Goal: Task Accomplishment & Management: Use online tool/utility

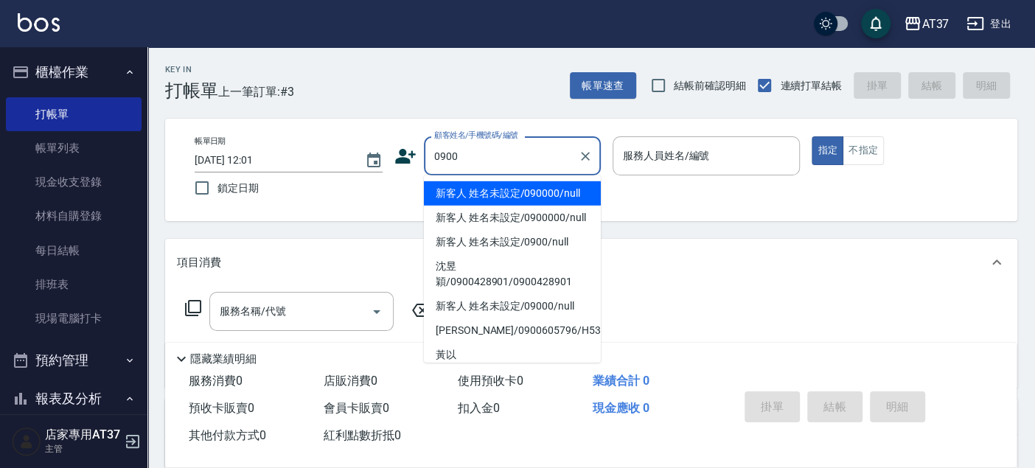
drag, startPoint x: 504, startPoint y: 189, endPoint x: 625, endPoint y: 178, distance: 122.1
click at [504, 189] on li "新客人 姓名未設定/090000/null" at bounding box center [512, 193] width 177 height 24
type input "新客人 姓名未設定/090000/null"
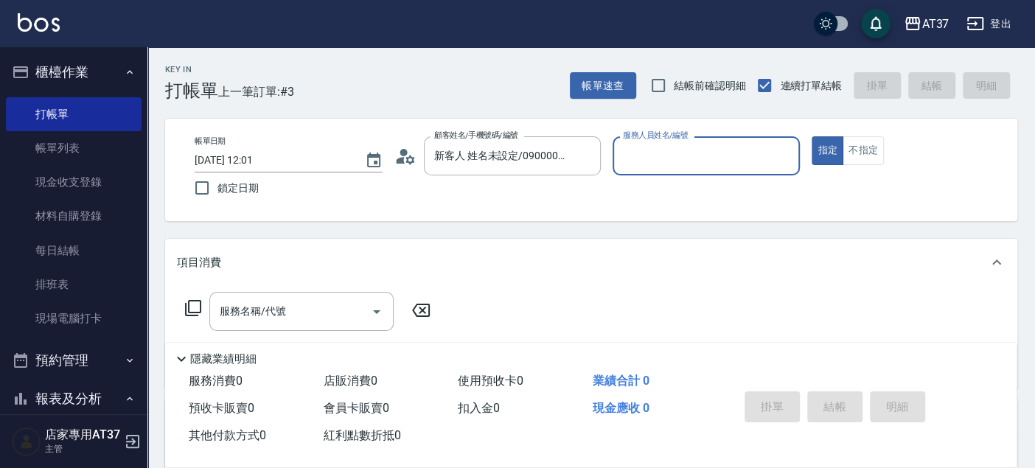
click at [656, 159] on input "服務人員姓名/編號" at bounding box center [706, 156] width 175 height 26
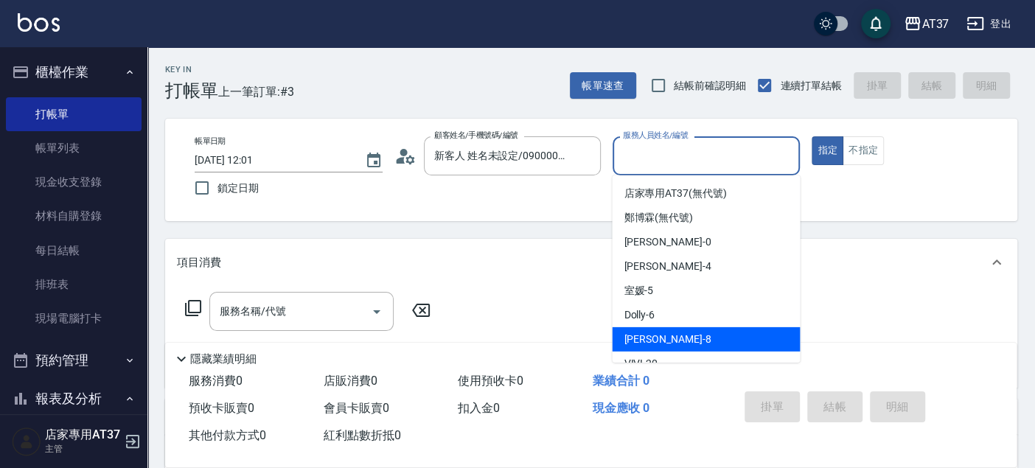
click at [687, 342] on div "Peggy -8" at bounding box center [706, 339] width 188 height 24
type input "Peggy-8"
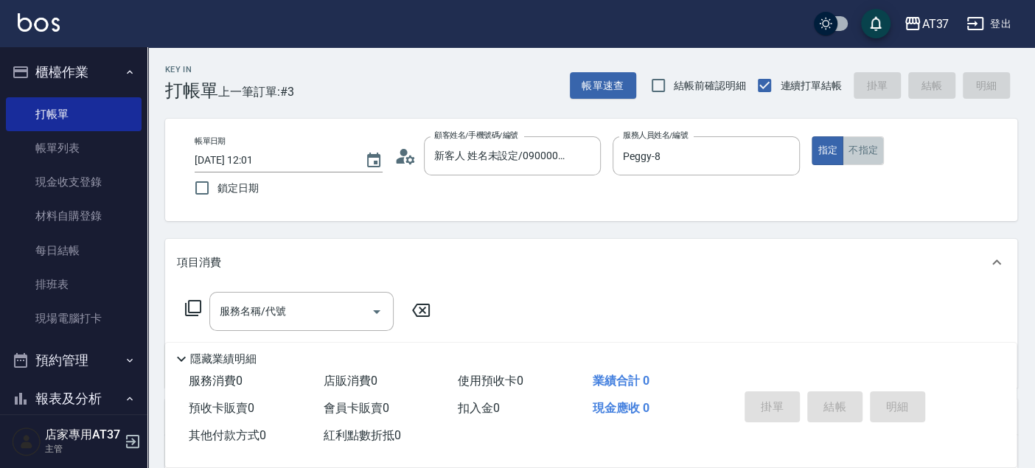
click at [861, 144] on button "不指定" at bounding box center [863, 150] width 41 height 29
click at [333, 299] on input "服務名稱/代號" at bounding box center [290, 312] width 149 height 26
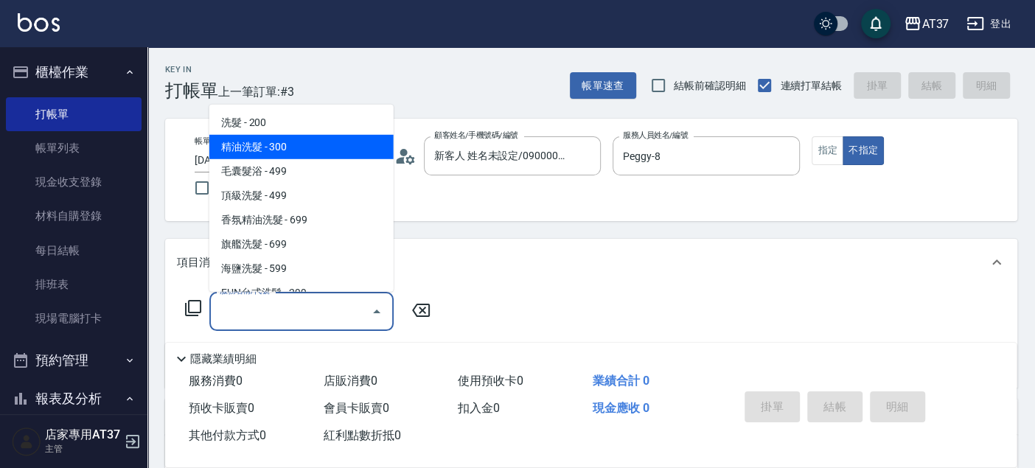
click at [342, 156] on span "精油洗髮 - 300" at bounding box center [301, 147] width 184 height 24
type input "精油洗髮(102)"
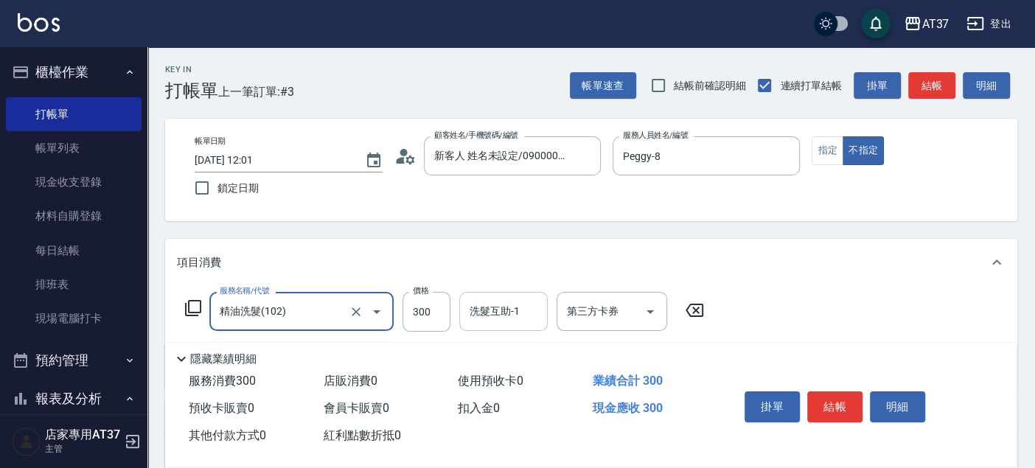
click at [487, 308] on div "洗髮互助-1 洗髮互助-1" at bounding box center [503, 311] width 88 height 39
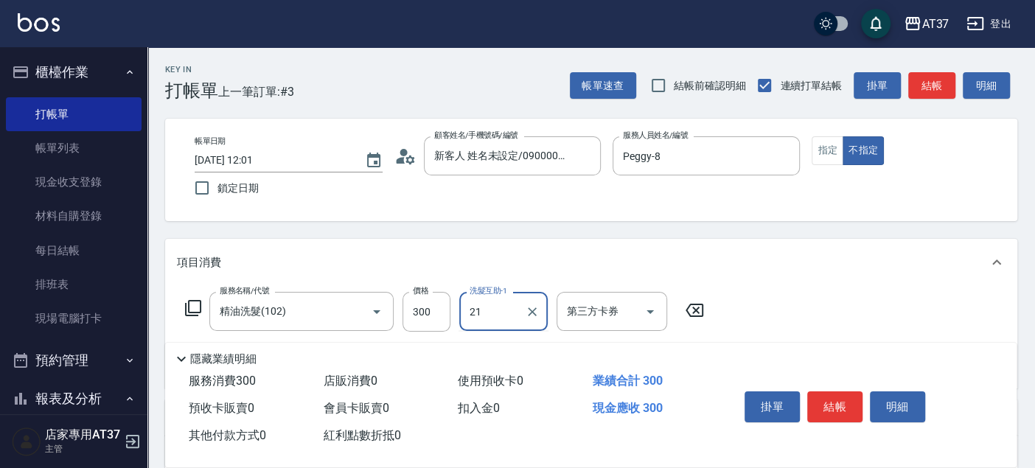
type input "微醺-21"
click at [824, 397] on button "結帳" at bounding box center [834, 407] width 55 height 31
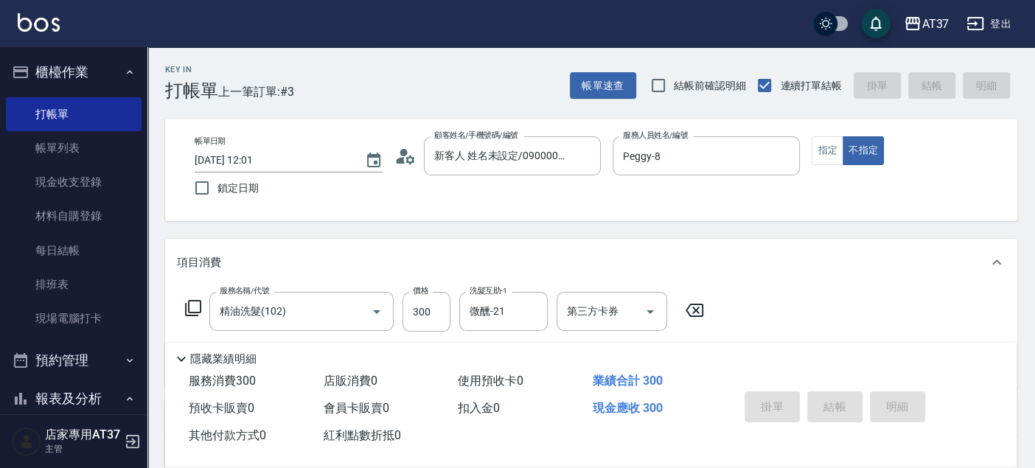
type input "[DATE] 12:47"
